Goal: Obtain resource: Obtain resource

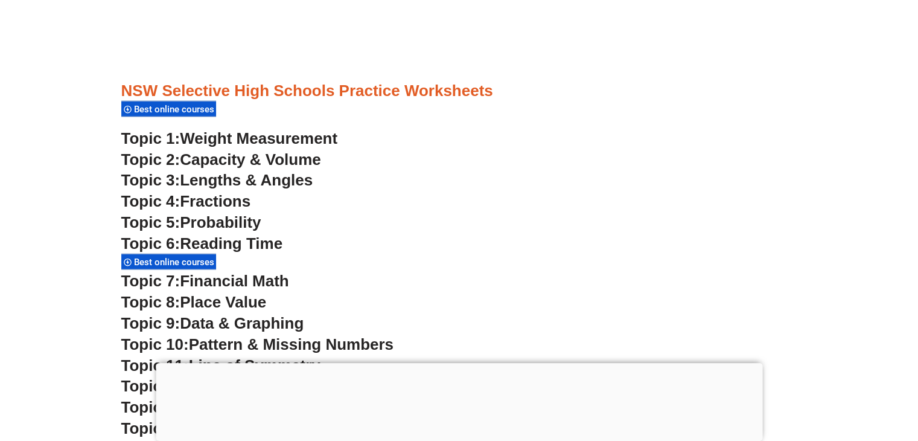
scroll to position [2902, 0]
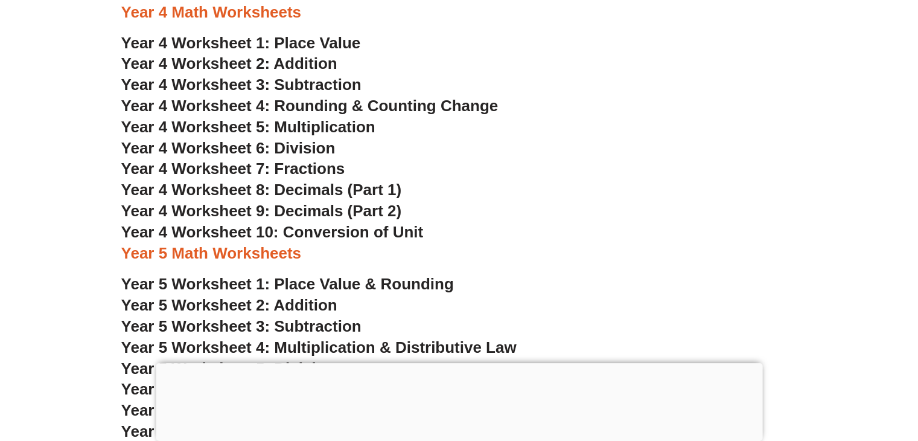
scroll to position [2008, 0]
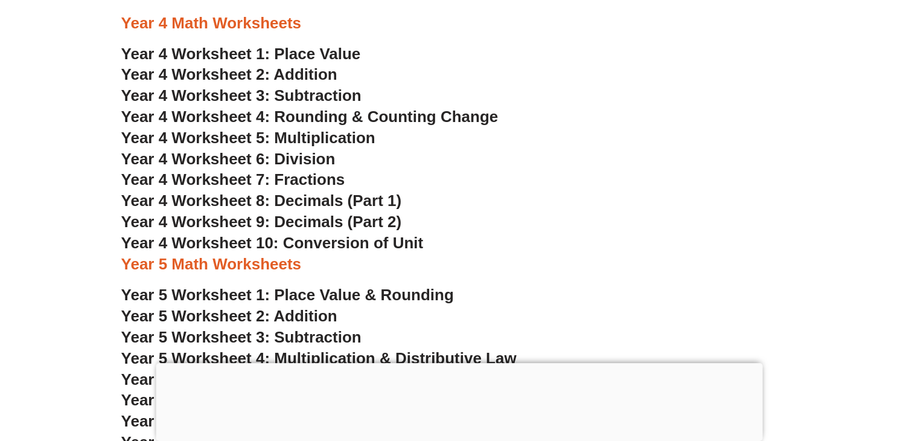
click at [280, 160] on span "Year 4 Worksheet 6: Division" at bounding box center [228, 159] width 214 height 18
click at [296, 152] on span "Year 4 Worksheet 6: Division" at bounding box center [228, 159] width 214 height 18
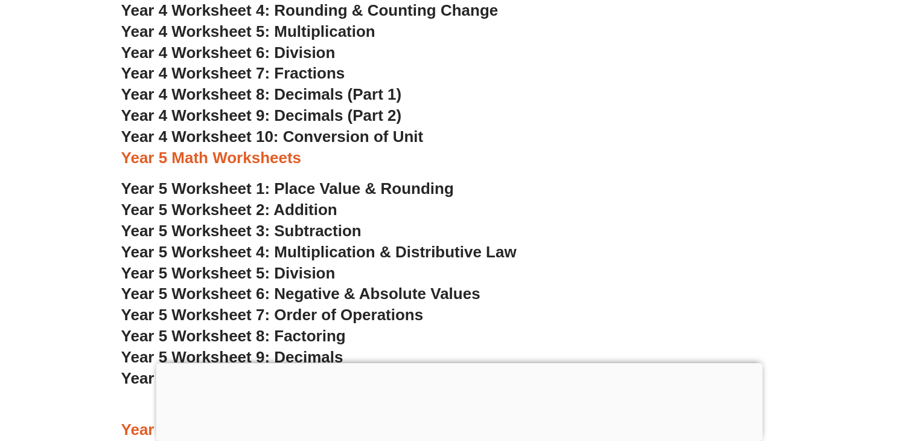
scroll to position [2005, 0]
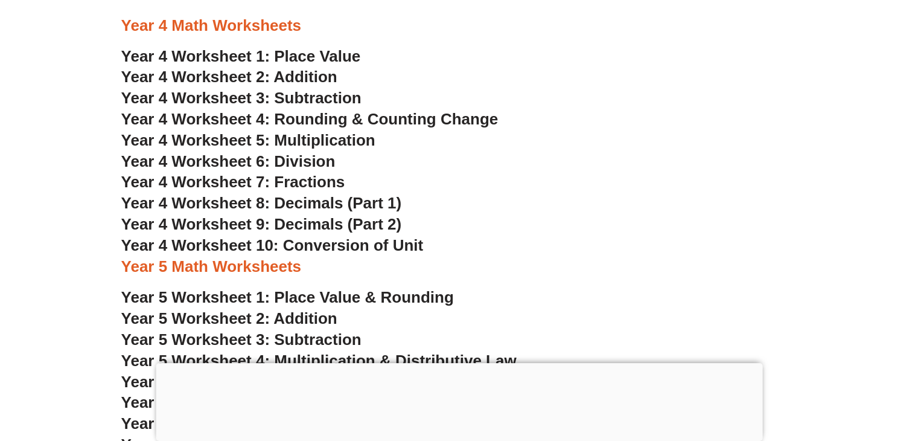
click at [317, 202] on span "Year 4 Worksheet 8: Decimals (Part 1)" at bounding box center [261, 203] width 281 height 18
click at [304, 160] on span "Year 4 Worksheet 6: Division" at bounding box center [228, 161] width 214 height 18
click at [311, 159] on span "Year 4 Worksheet 6: Division" at bounding box center [228, 161] width 214 height 18
click at [299, 164] on span "Year 4 Worksheet 6: Division" at bounding box center [228, 161] width 214 height 18
click at [299, 161] on span "Year 4 Worksheet 6: Division" at bounding box center [228, 161] width 214 height 18
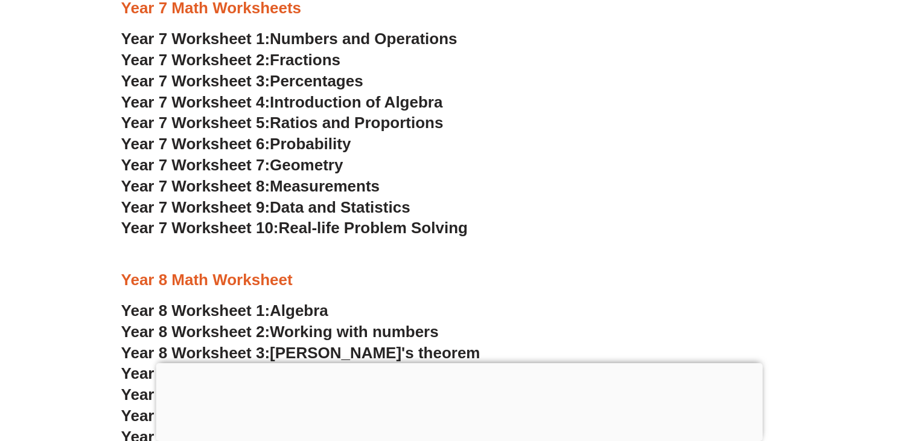
scroll to position [3427, 0]
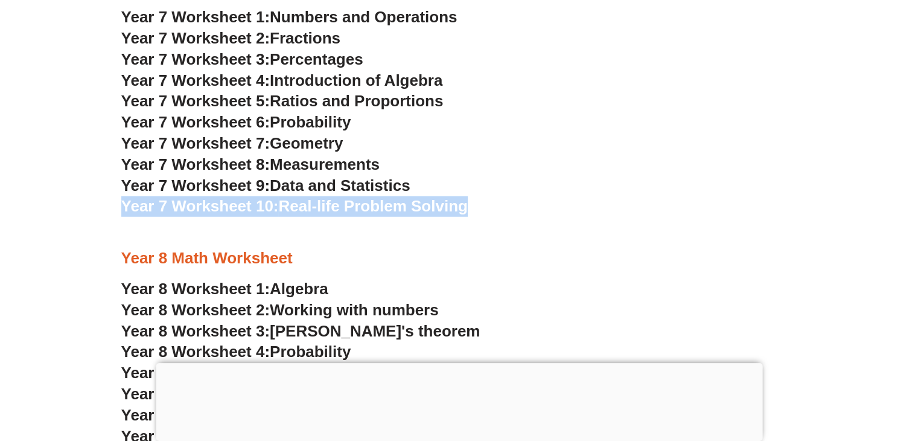
drag, startPoint x: 569, startPoint y: 232, endPoint x: 413, endPoint y: 185, distance: 163.3
click at [413, 185] on div "NSW Selective High Schools Practice Worksheets Best online courses Topic 1: Wei…" at bounding box center [459, 159] width 688 height 1253
click at [331, 187] on span "Data and Statistics" at bounding box center [340, 185] width 141 height 18
click at [355, 160] on span "Measurements" at bounding box center [325, 164] width 110 height 18
click at [362, 188] on span "Data and Statistics" at bounding box center [340, 185] width 141 height 18
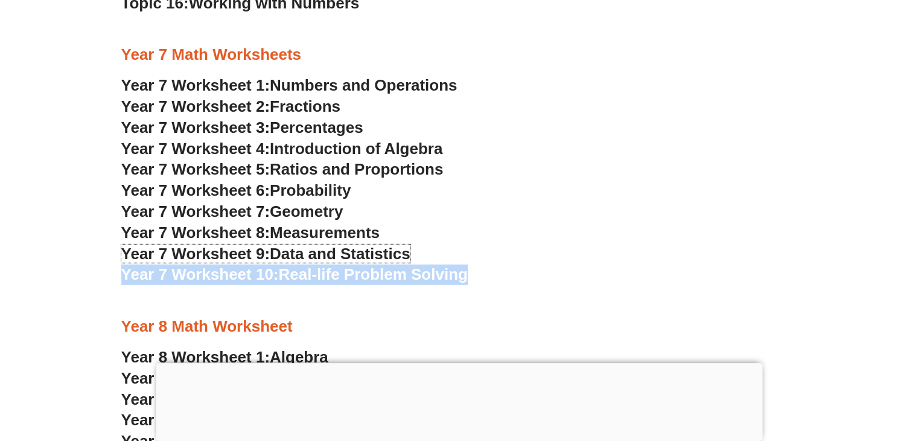
scroll to position [3327, 0]
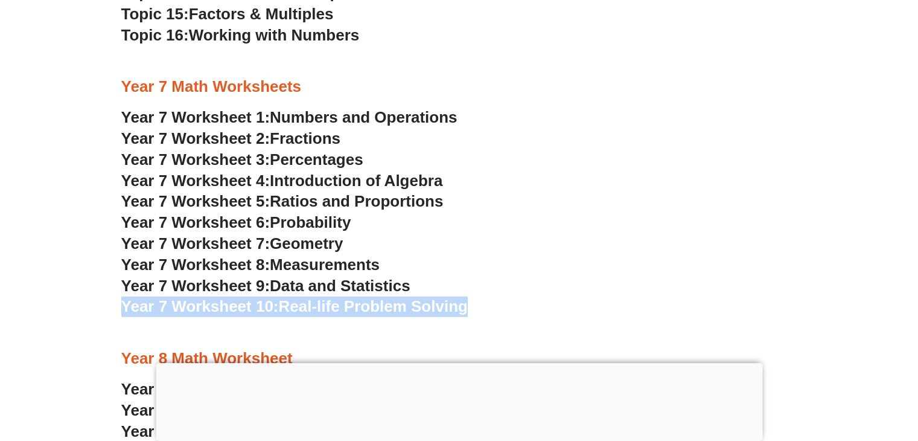
click at [321, 241] on span "Geometry" at bounding box center [306, 243] width 73 height 18
